Goal: Task Accomplishment & Management: Use online tool/utility

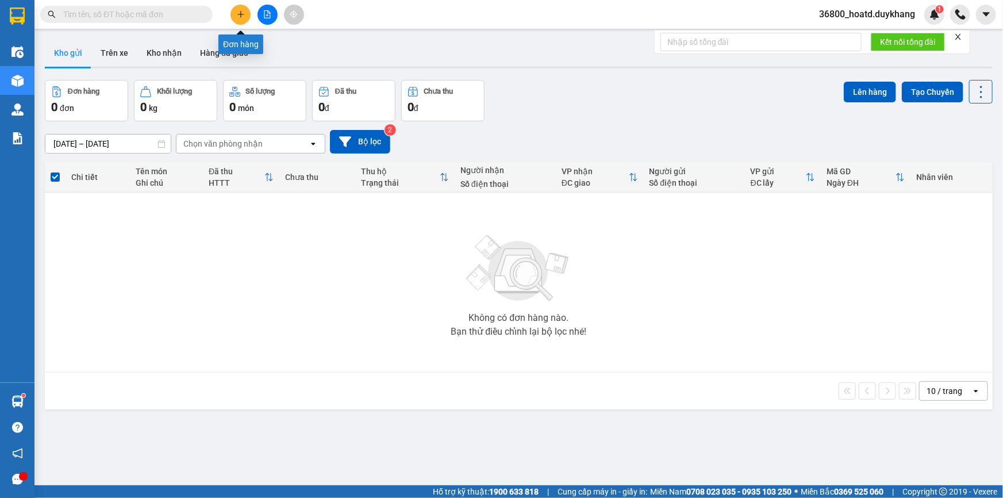
click at [238, 17] on icon "plus" at bounding box center [241, 14] width 8 height 8
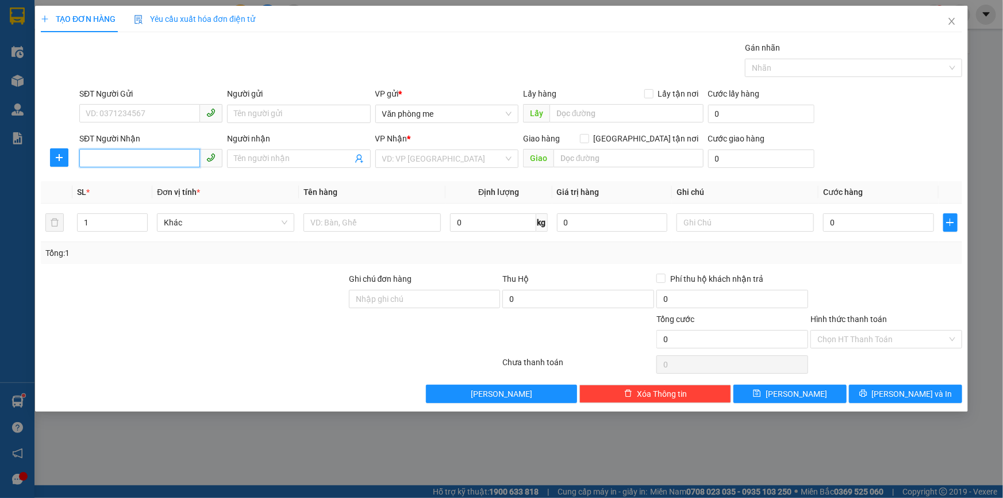
click at [166, 161] on input "SĐT Người Nhận" at bounding box center [139, 158] width 121 height 18
type input "033535"
click at [114, 159] on input "SĐT Người Nhận" at bounding box center [139, 158] width 121 height 18
type input "0335356368"
click at [406, 161] on input "search" at bounding box center [442, 158] width 121 height 17
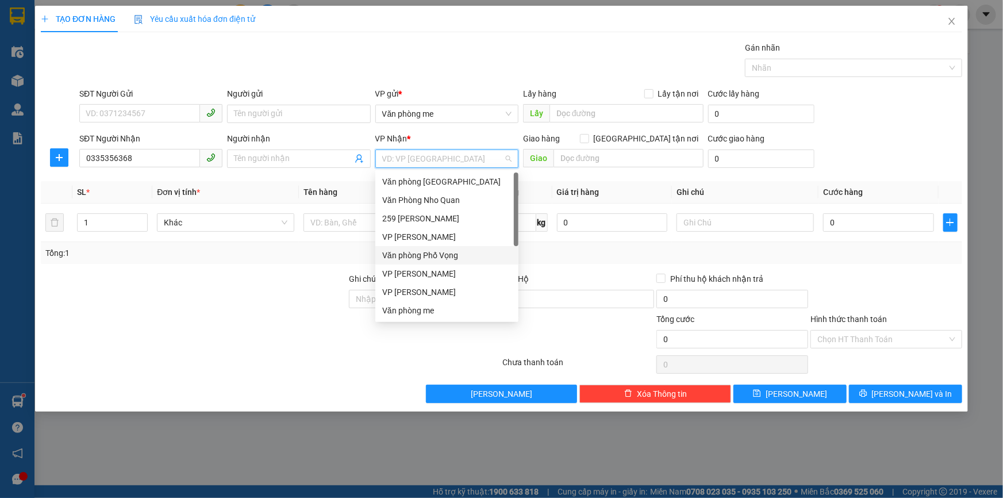
click at [429, 256] on div "Văn phòng Phố Vọng" at bounding box center [446, 255] width 129 height 13
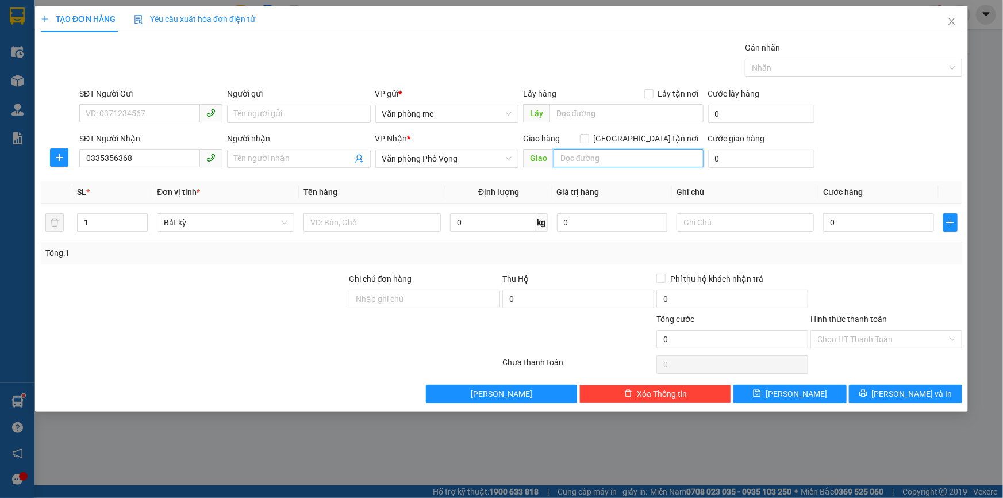
click at [640, 156] on input "text" at bounding box center [628, 158] width 150 height 18
click at [610, 160] on input "text" at bounding box center [628, 158] width 150 height 18
type input "50000"
drag, startPoint x: 598, startPoint y: 160, endPoint x: 556, endPoint y: 161, distance: 42.0
click at [556, 161] on input "50000" at bounding box center [628, 158] width 150 height 18
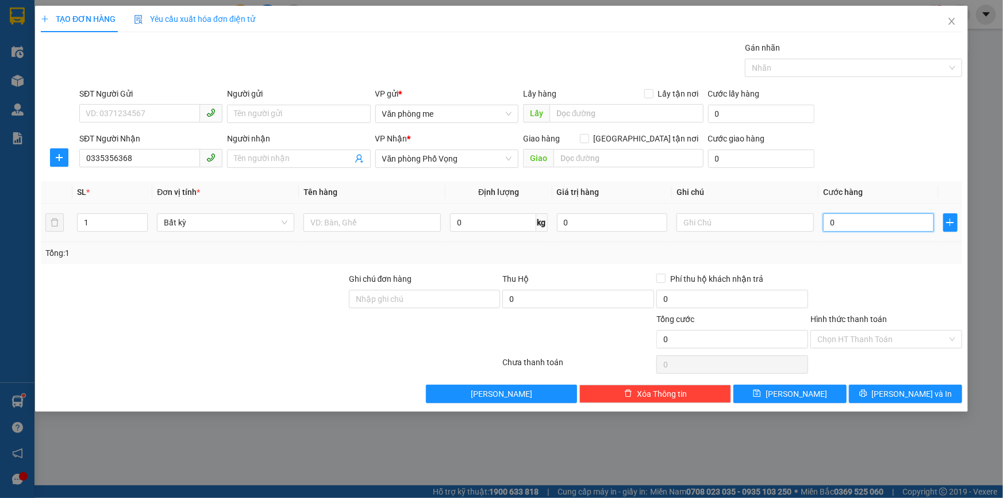
paste input "50.00"
type input "50.000"
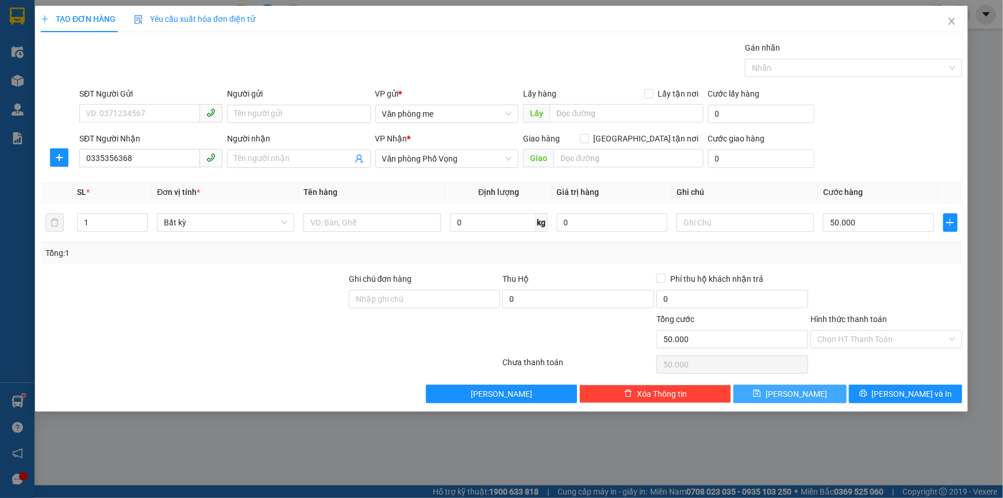
click at [805, 391] on button "[PERSON_NAME]" at bounding box center [789, 393] width 113 height 18
type input "0"
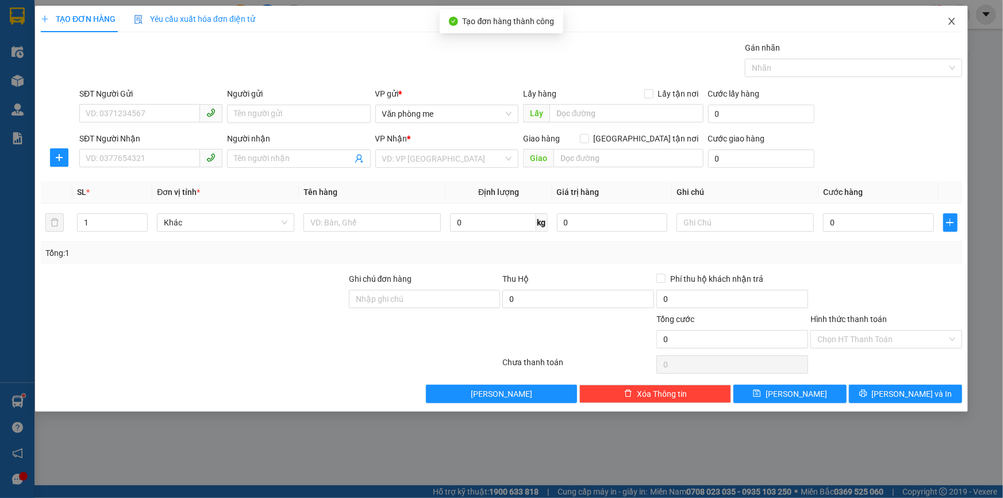
click at [949, 21] on icon "close" at bounding box center [951, 21] width 9 height 9
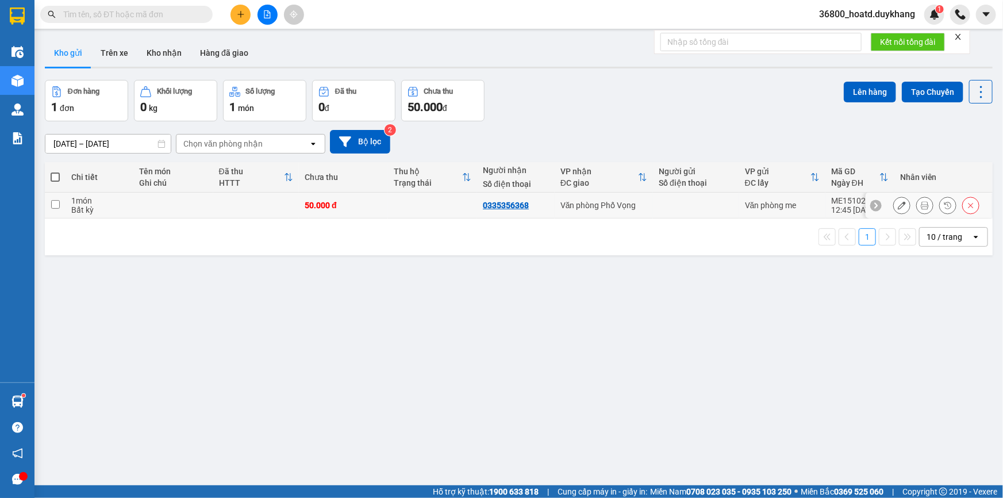
click at [55, 207] on input "checkbox" at bounding box center [55, 204] width 9 height 9
checkbox input "true"
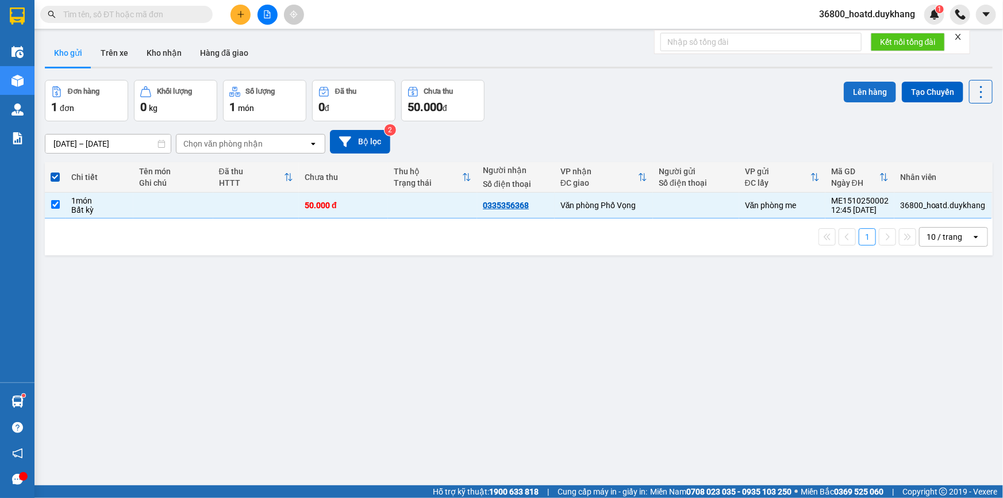
click at [858, 96] on button "Lên hàng" at bounding box center [870, 92] width 52 height 21
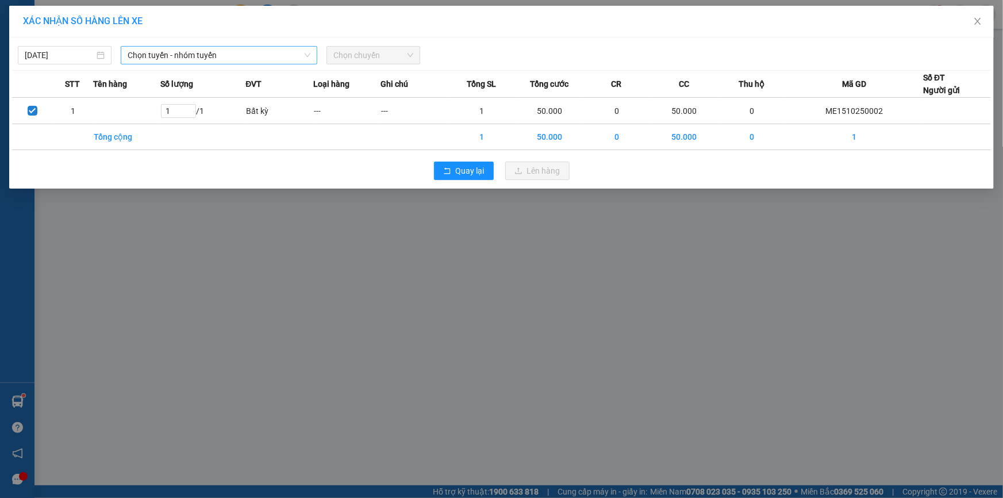
click at [264, 60] on span "Chọn tuyến - nhóm tuyến" at bounding box center [219, 55] width 183 height 17
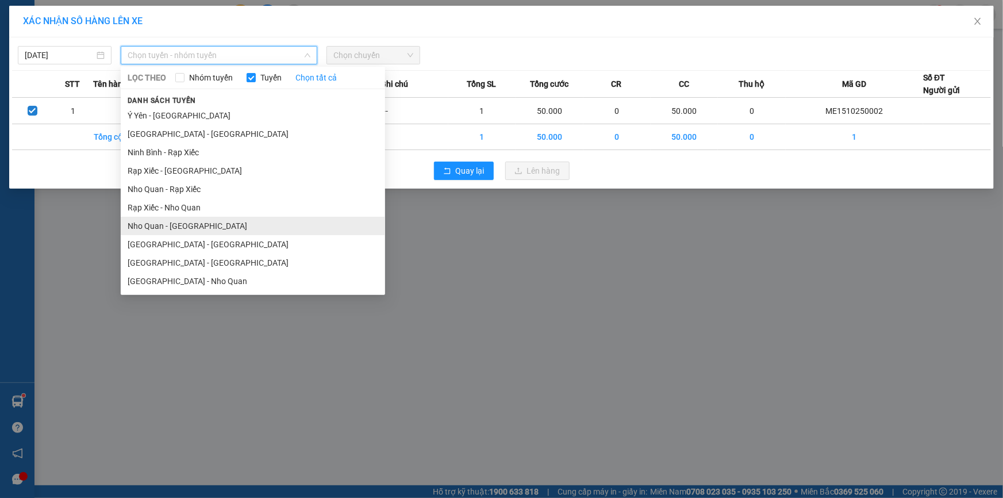
click at [159, 232] on li "Nho Quan - [GEOGRAPHIC_DATA]" at bounding box center [253, 226] width 264 height 18
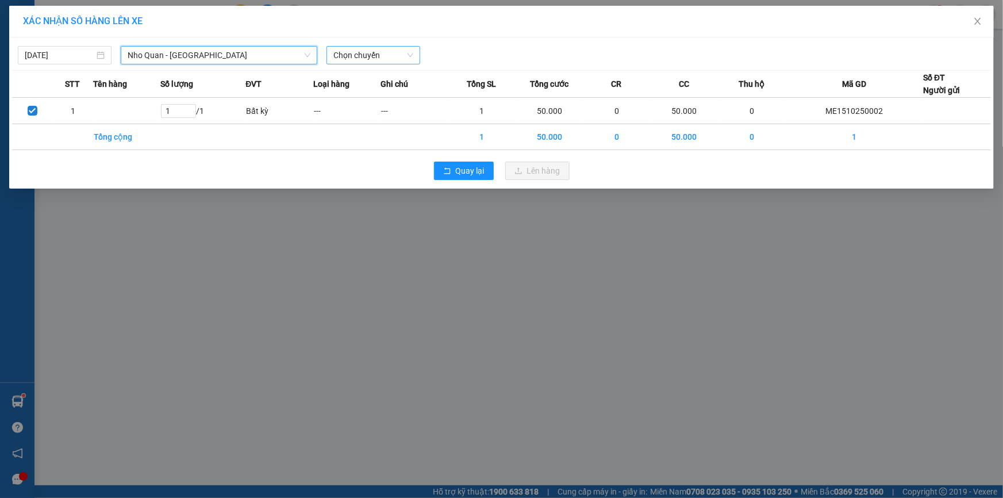
click at [371, 53] on span "Chọn chuyến" at bounding box center [373, 55] width 80 height 17
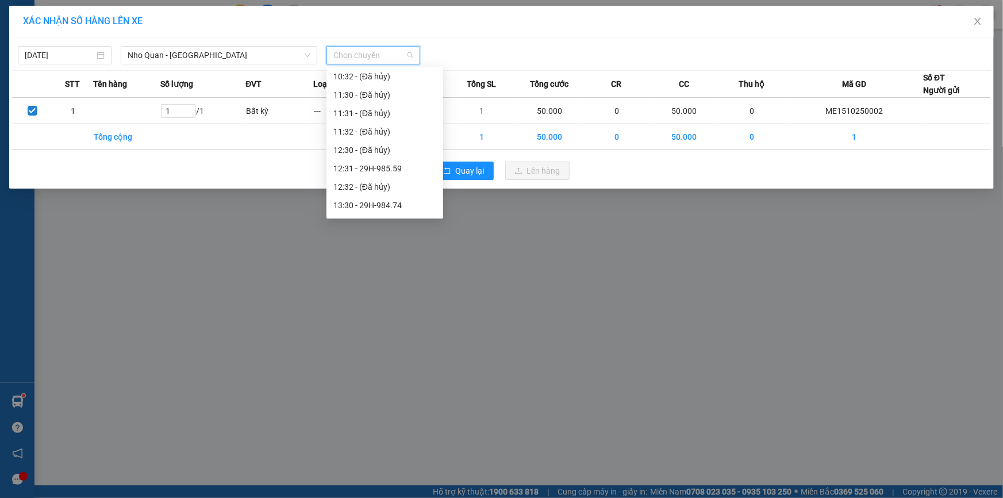
scroll to position [418, 0]
click at [393, 139] on div "12:31 - 29H-985.59" at bounding box center [384, 138] width 103 height 13
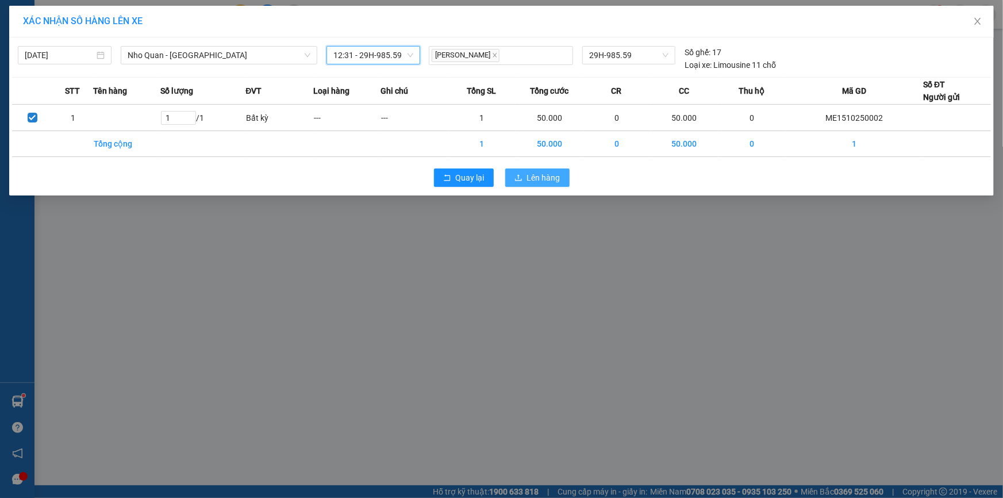
click at [543, 176] on span "Lên hàng" at bounding box center [543, 177] width 33 height 13
